Goal: Task Accomplishment & Management: Manage account settings

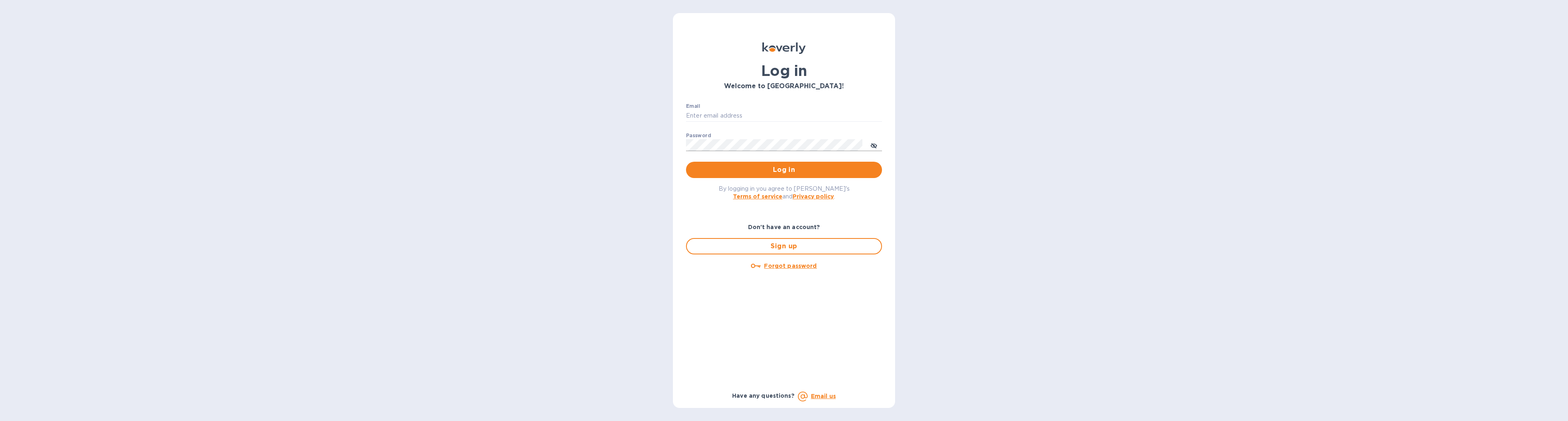
type input "[EMAIL_ADDRESS][DOMAIN_NAME]"
click at [875, 146] on icon "toggle password visibility" at bounding box center [874, 145] width 2 height 2
click at [842, 168] on span "Log in" at bounding box center [783, 170] width 183 height 9
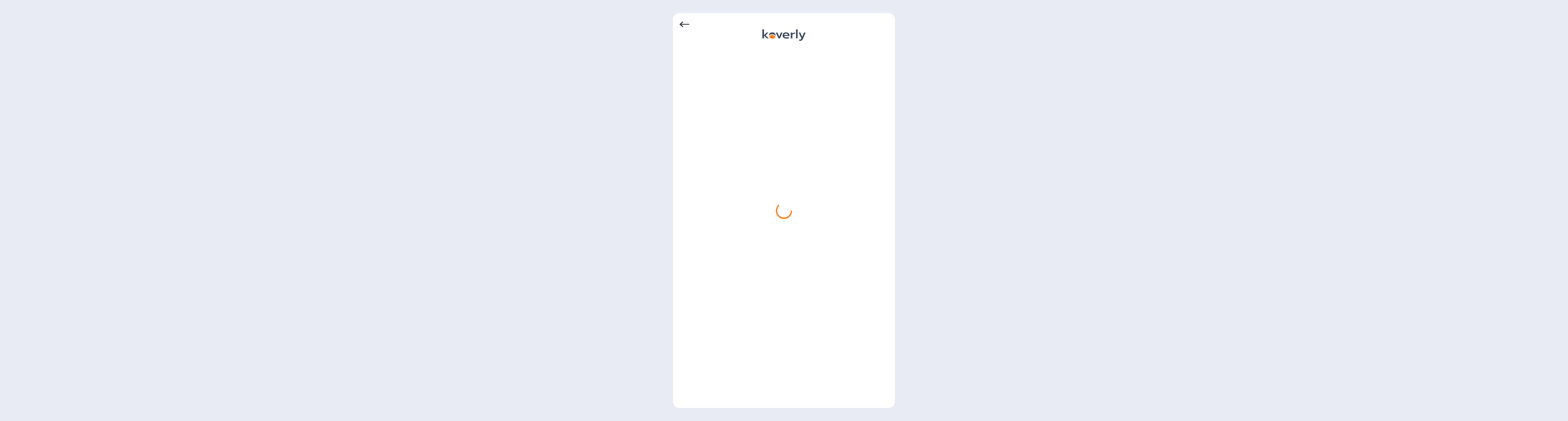
click at [853, 193] on div at bounding box center [784, 225] width 209 height 352
click at [688, 22] on icon at bounding box center [684, 24] width 9 height 9
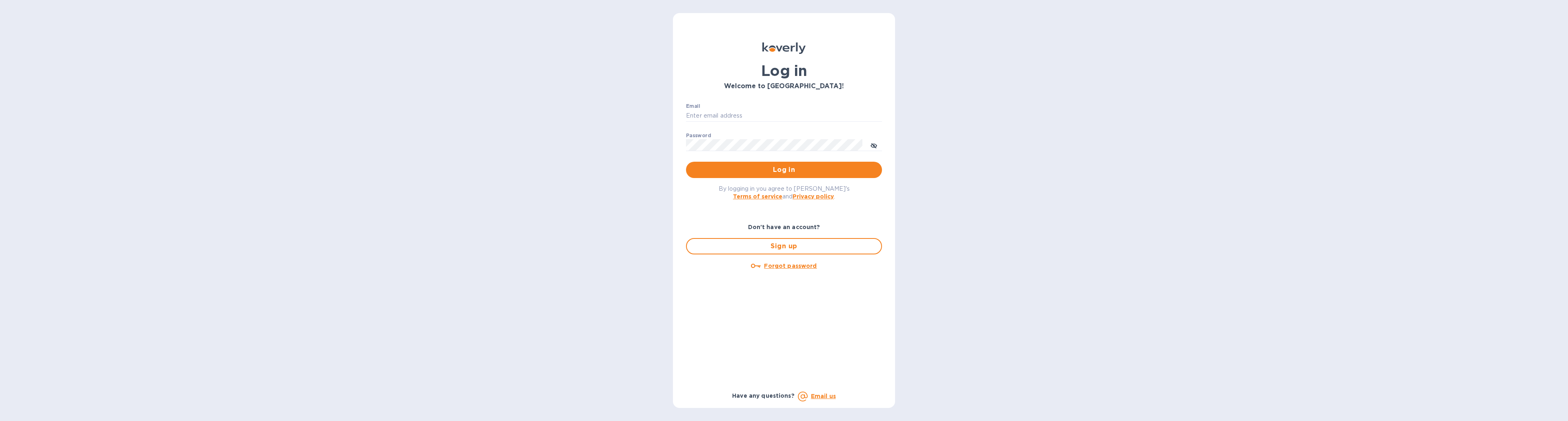
type input "[EMAIL_ADDRESS][DOMAIN_NAME]"
click at [782, 167] on span "Log in" at bounding box center [783, 170] width 183 height 9
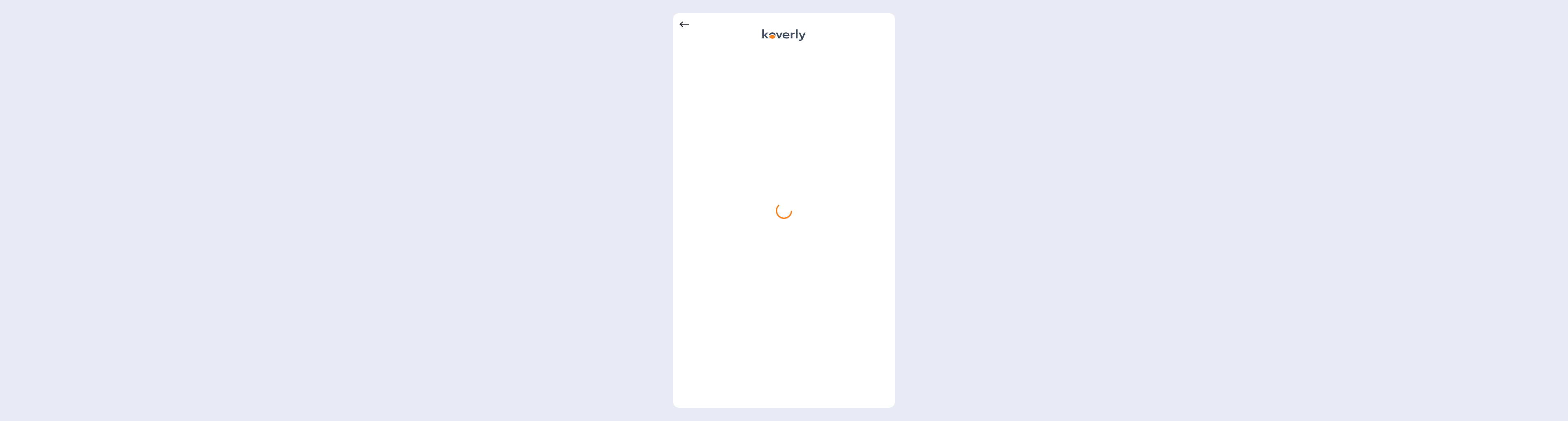
click at [687, 26] on icon at bounding box center [684, 24] width 9 height 9
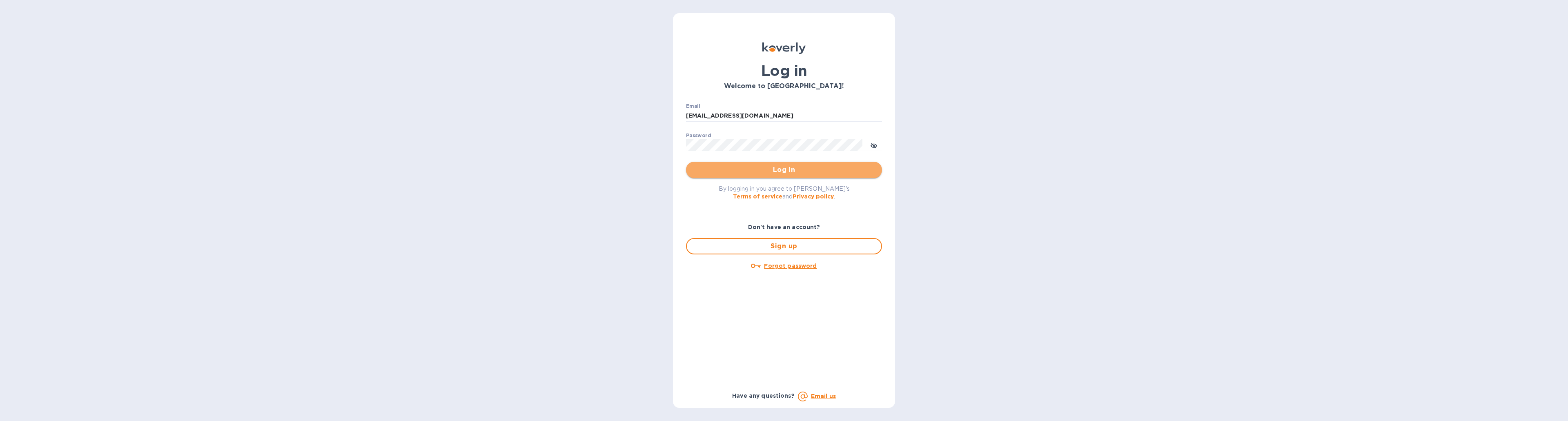
click at [808, 173] on span "Log in" at bounding box center [783, 170] width 183 height 9
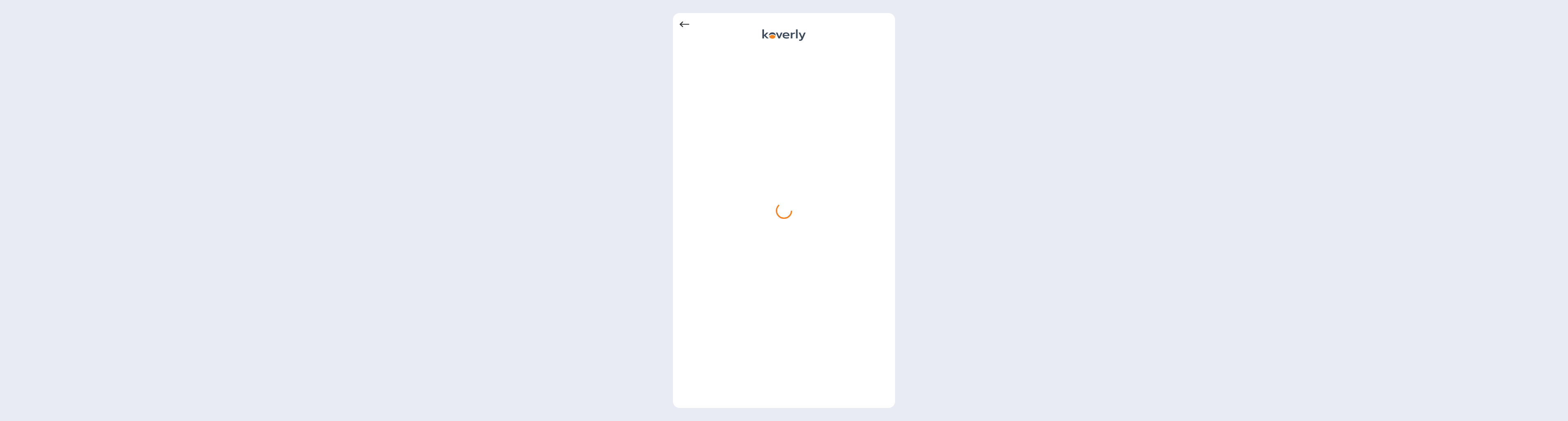
click at [684, 21] on icon at bounding box center [684, 24] width 9 height 9
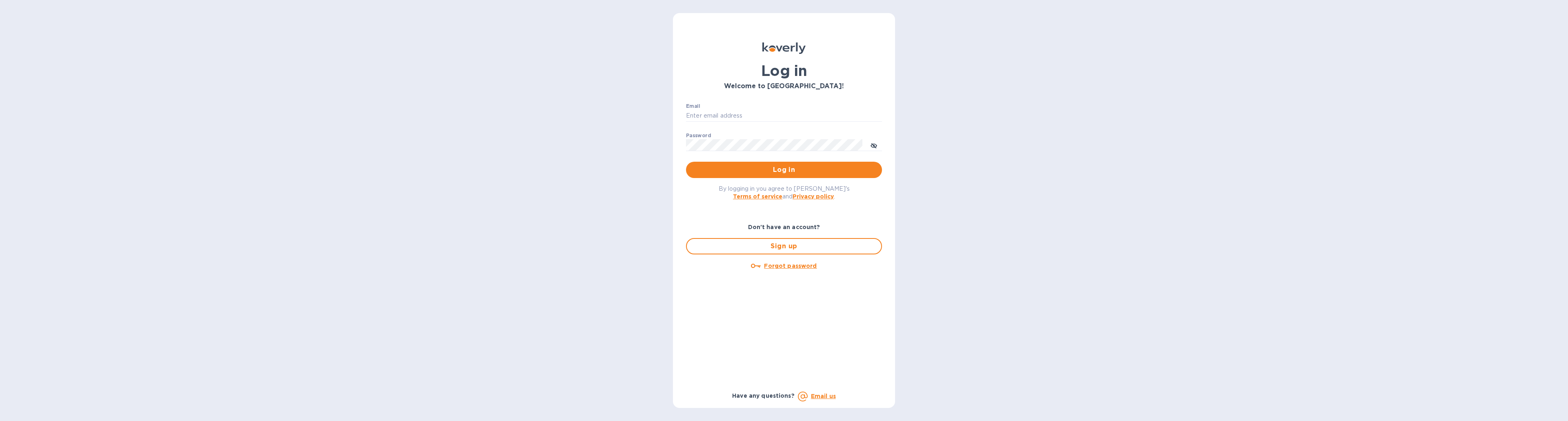
type input "[EMAIL_ADDRESS][DOMAIN_NAME]"
click at [872, 142] on icon "toggle password visibility" at bounding box center [873, 145] width 6 height 6
drag, startPoint x: 790, startPoint y: 118, endPoint x: 639, endPoint y: 115, distance: 151.0
click at [639, 115] on div "Log in Welcome to [GEOGRAPHIC_DATA]! Email [EMAIL_ADDRESS][DOMAIN_NAME] ​ Passw…" at bounding box center [784, 210] width 1568 height 421
